Goal: Find specific page/section: Find specific page/section

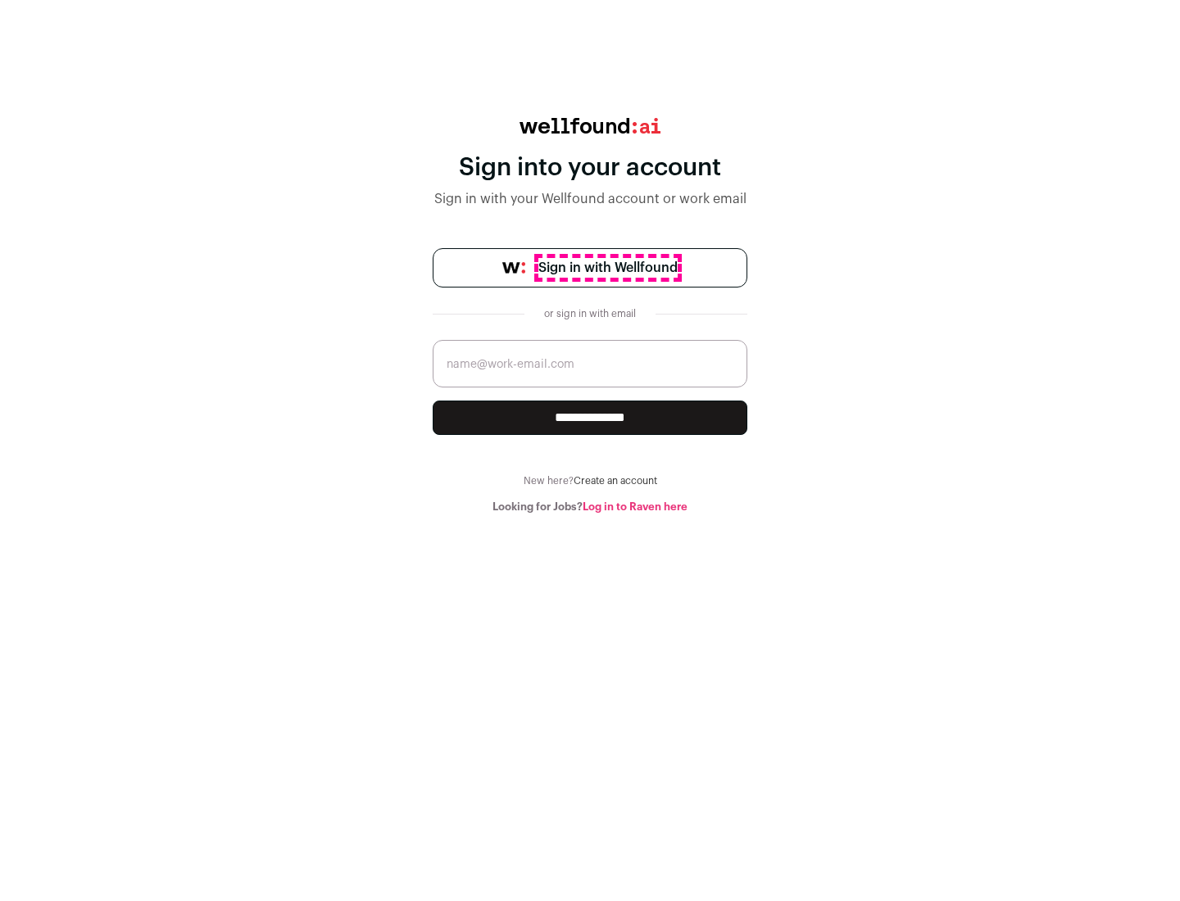
click at [607, 268] on span "Sign in with Wellfound" at bounding box center [607, 268] width 139 height 20
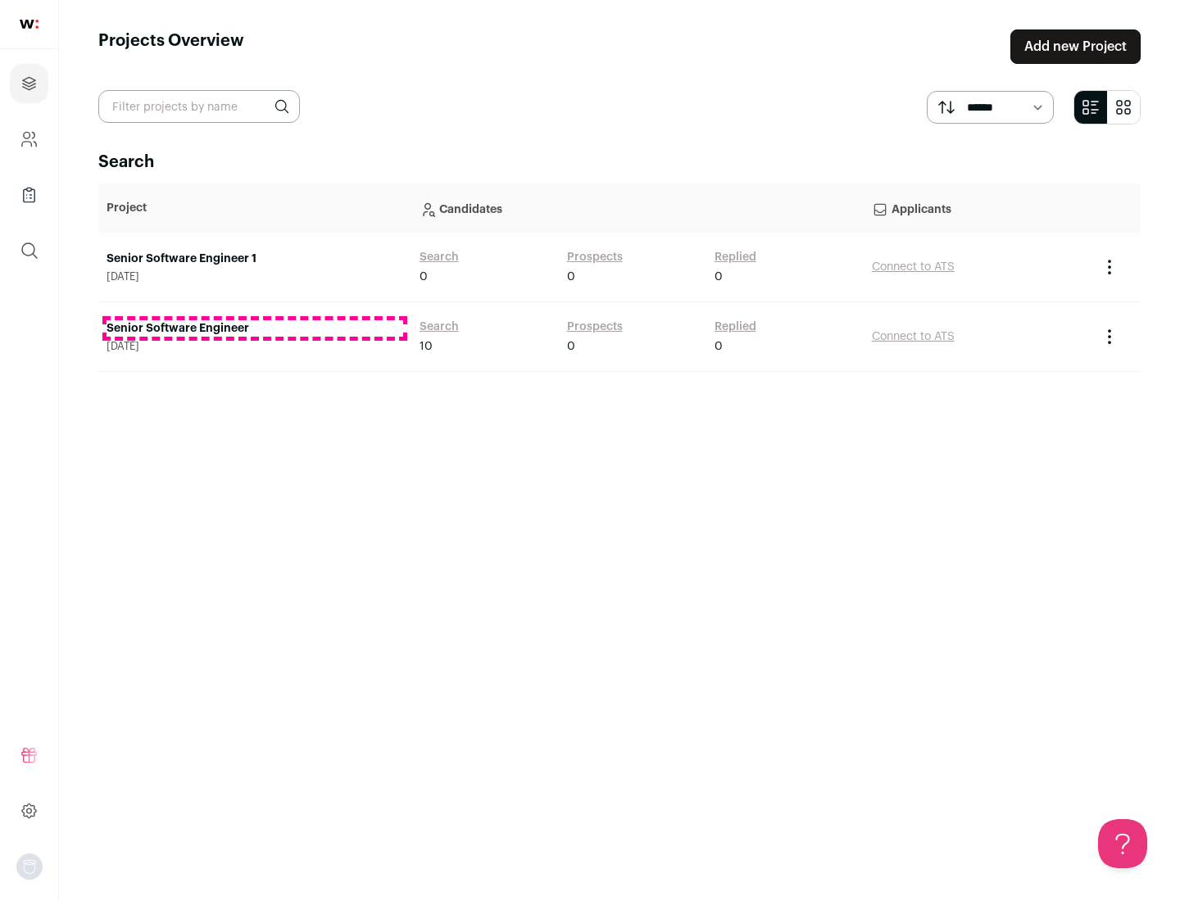
click at [254, 329] on link "Senior Software Engineer" at bounding box center [255, 328] width 297 height 16
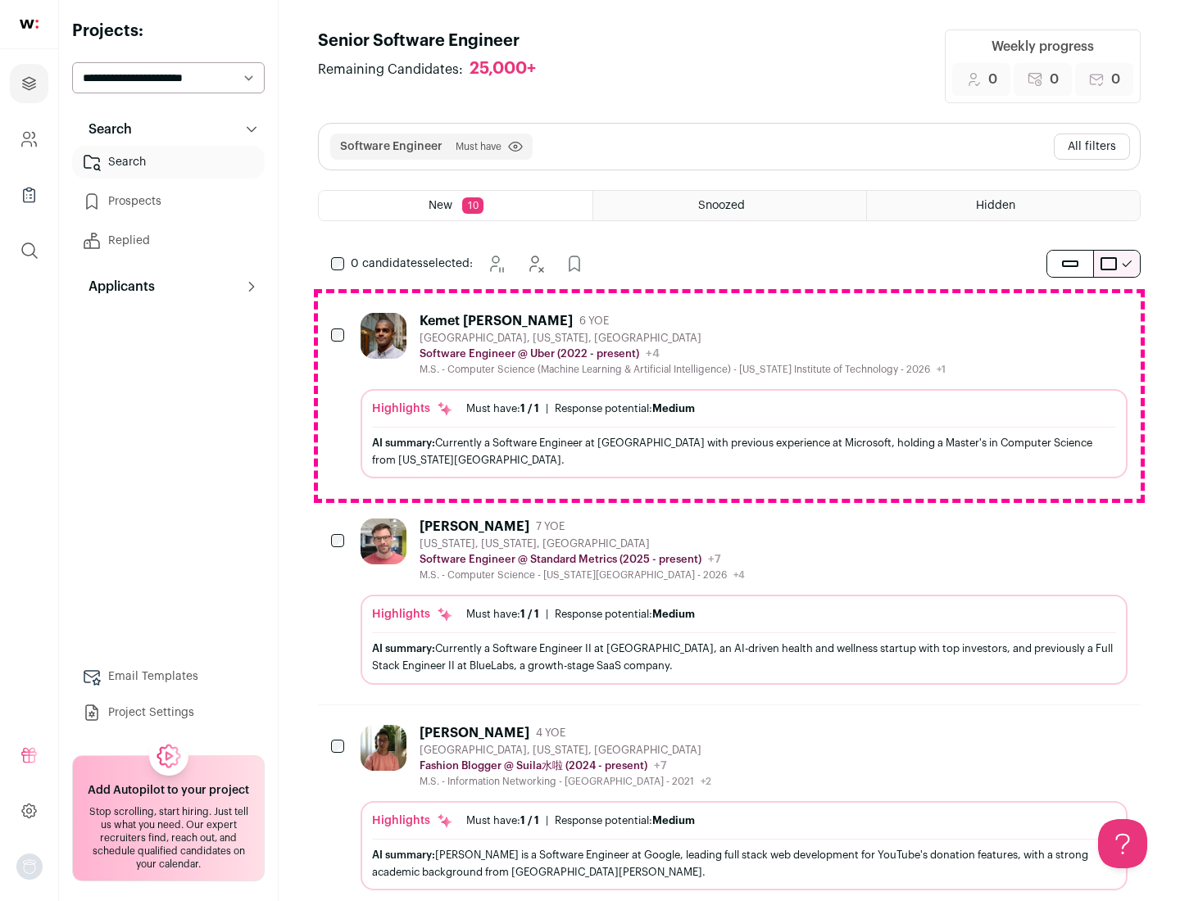
click at [729, 396] on div "Highlights Must have: 1 / 1 How many must haves have been fulfilled? | Response…" at bounding box center [744, 433] width 767 height 89
